Goal: Task Accomplishment & Management: Use online tool/utility

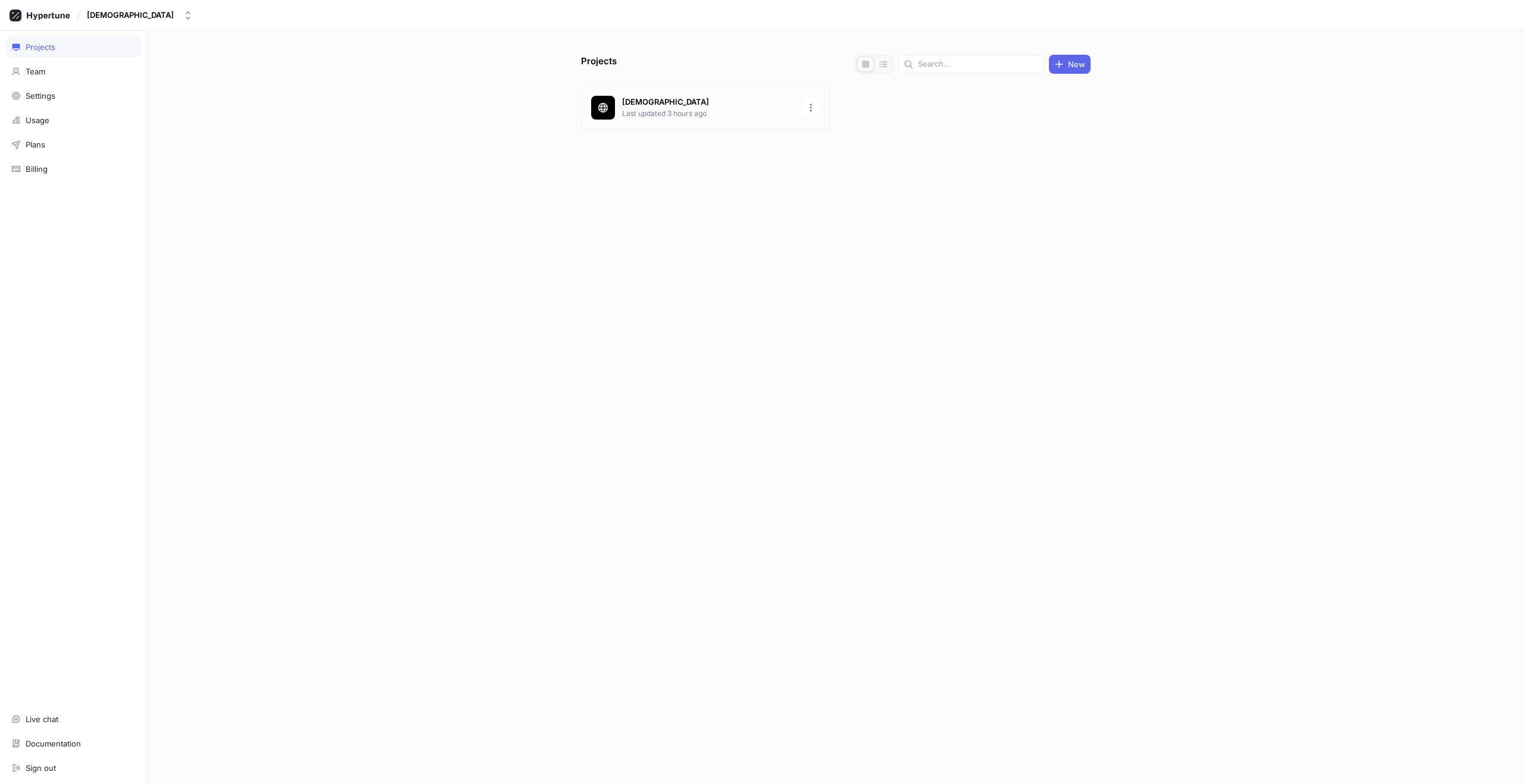
click at [672, 105] on p "[DEMOGRAPHIC_DATA]" at bounding box center [709, 103] width 173 height 12
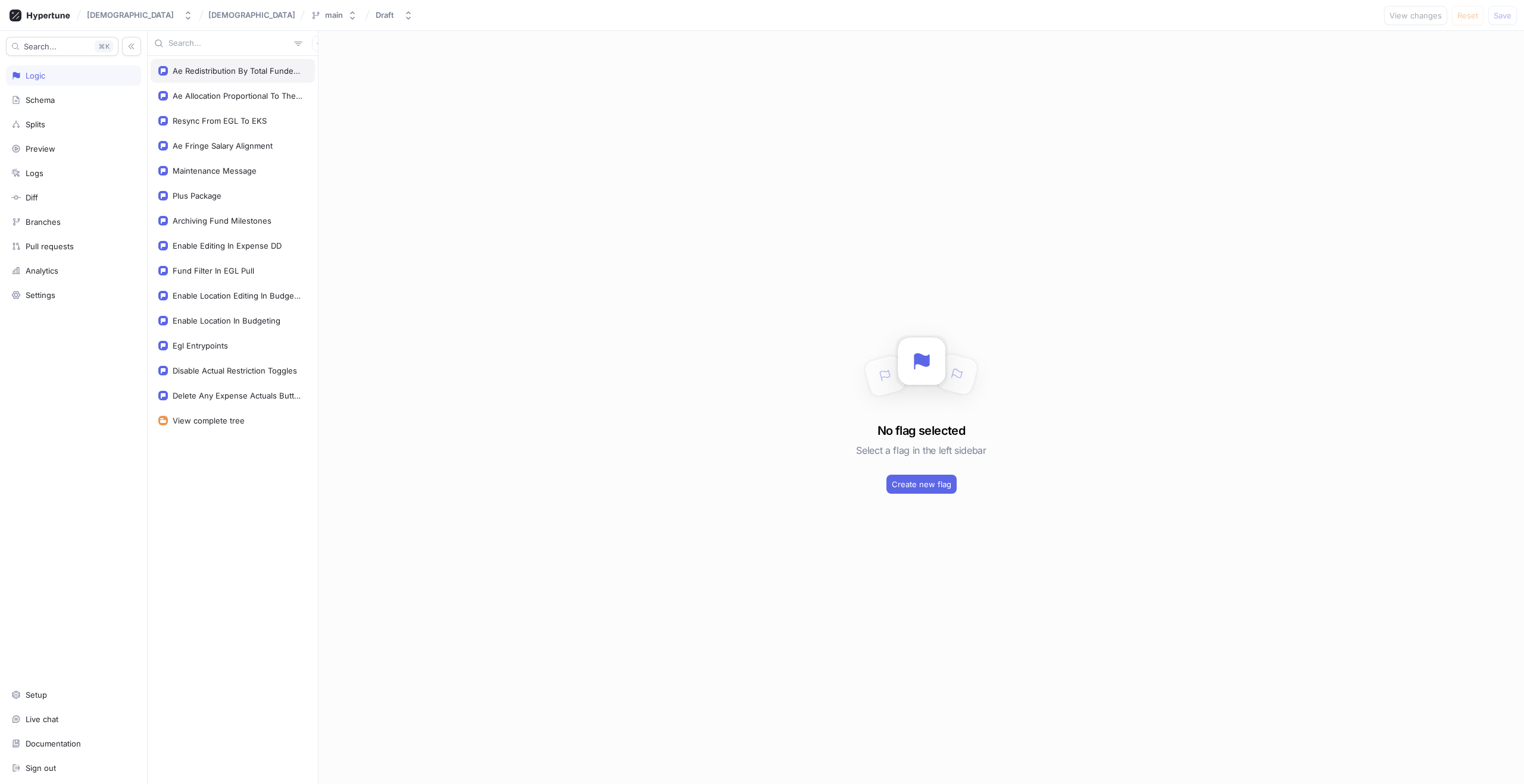
click at [246, 76] on div "Ae Redistribution By Total Funded Amount" at bounding box center [232, 70] width 164 height 24
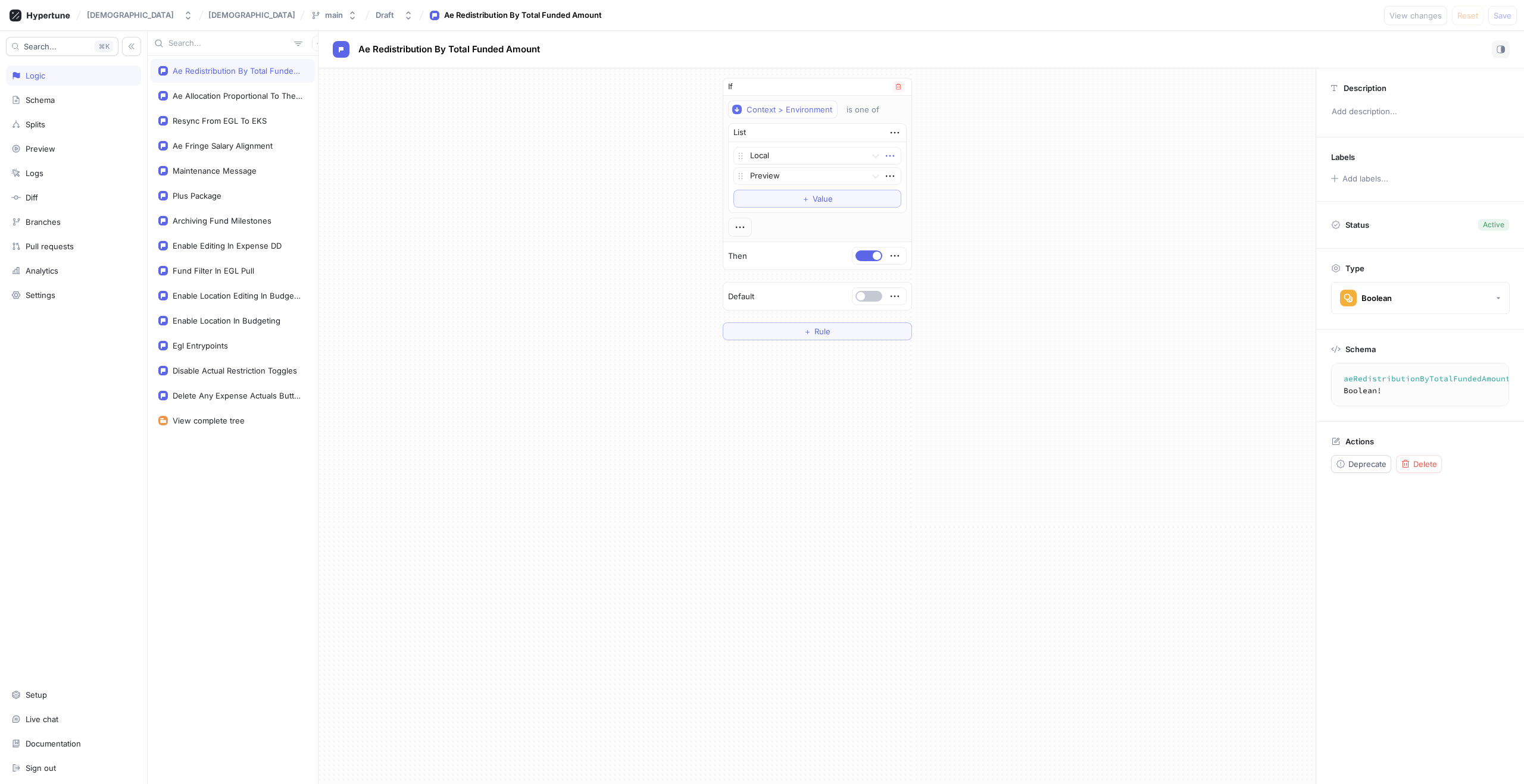
click at [889, 159] on icon "button" at bounding box center [890, 155] width 13 height 13
click at [900, 173] on div "Delete" at bounding box center [937, 178] width 101 height 20
click at [889, 154] on icon "button" at bounding box center [890, 155] width 13 height 13
click at [897, 177] on img at bounding box center [894, 177] width 7 height 7
click at [1504, 12] on span "Save" at bounding box center [1502, 16] width 18 height 7
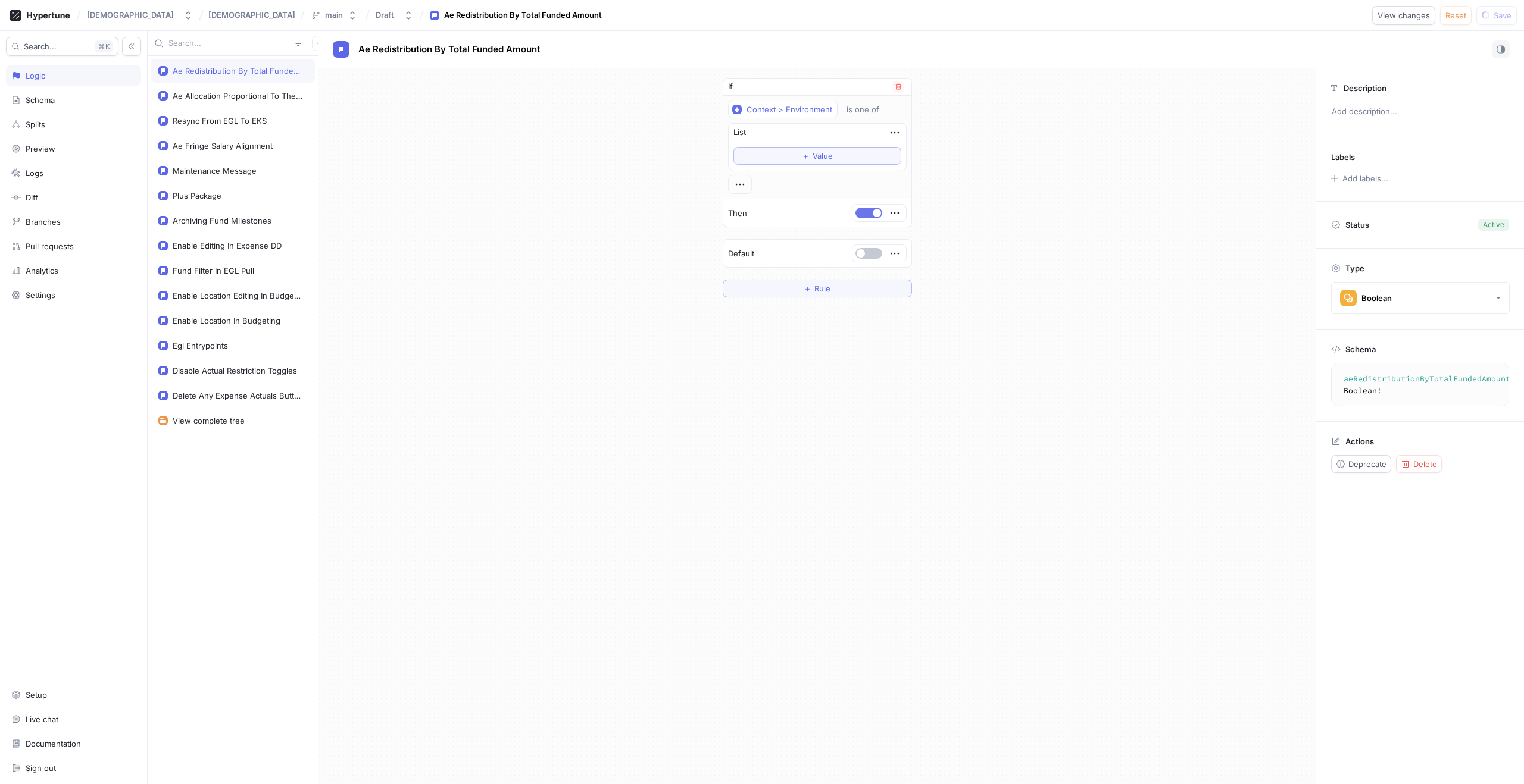
click at [866, 214] on button "button" at bounding box center [869, 213] width 27 height 11
click at [1497, 18] on span "Save" at bounding box center [1502, 16] width 18 height 7
